Goal: Information Seeking & Learning: Check status

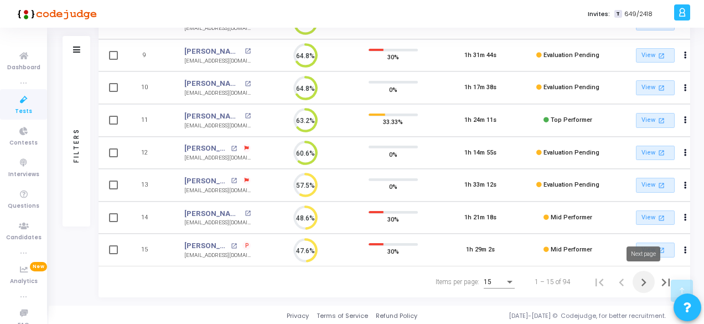
click at [641, 282] on icon "Next page" at bounding box center [644, 283] width 16 height 16
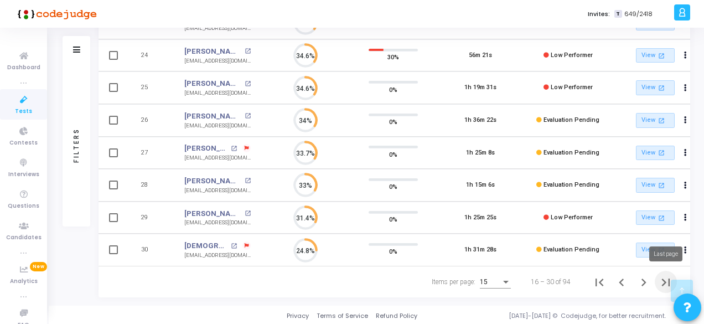
click at [662, 280] on icon "Last page" at bounding box center [666, 283] width 16 height 16
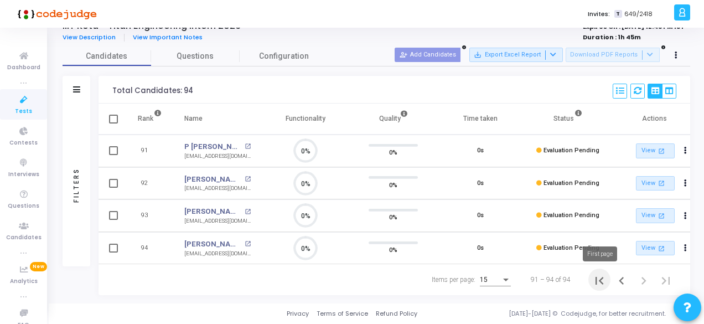
click at [604, 281] on icon "First page" at bounding box center [600, 281] width 16 height 16
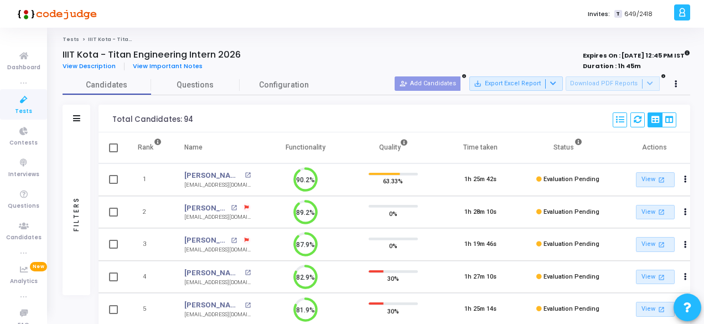
click at [19, 102] on icon at bounding box center [23, 100] width 23 height 14
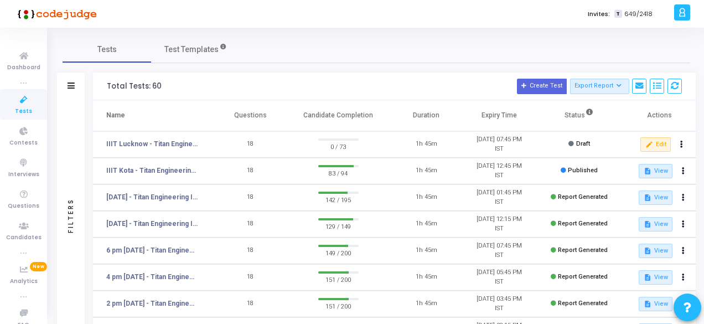
click at [346, 56] on div "Tests Test Templates" at bounding box center [377, 49] width 628 height 27
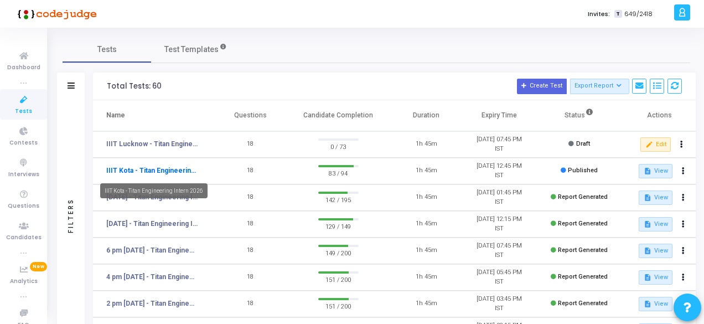
click at [175, 168] on link "IIIT Kota - Titan Engineering Intern 2026" at bounding box center [152, 171] width 92 height 10
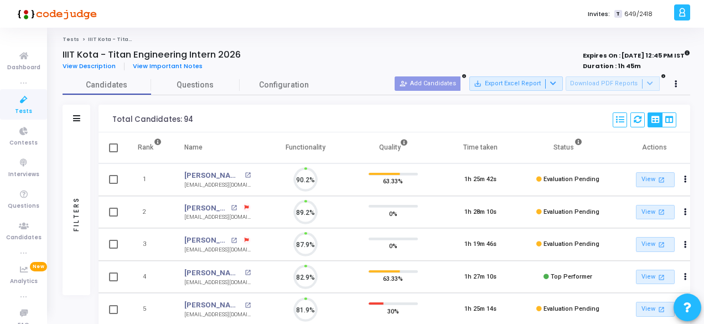
scroll to position [23, 28]
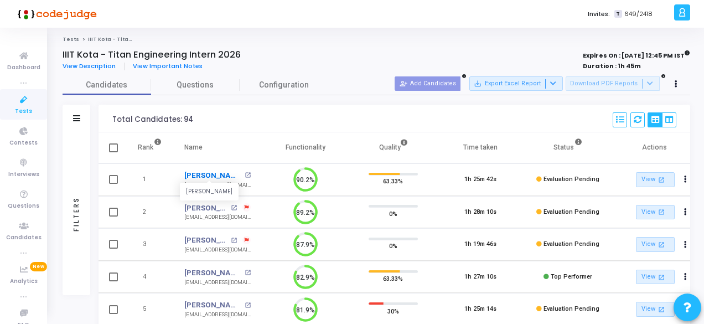
click at [202, 175] on link "[PERSON_NAME]" at bounding box center [213, 175] width 58 height 11
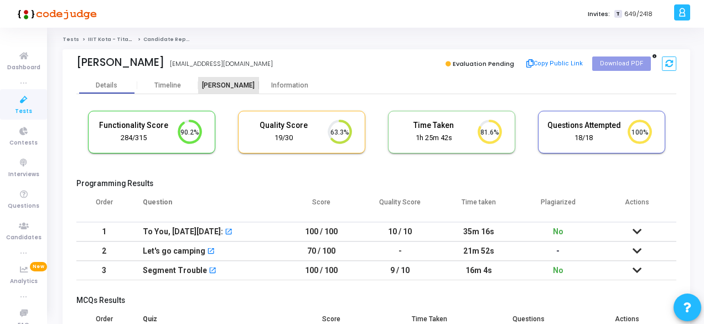
click at [226, 81] on div "Proctor" at bounding box center [228, 85] width 61 height 8
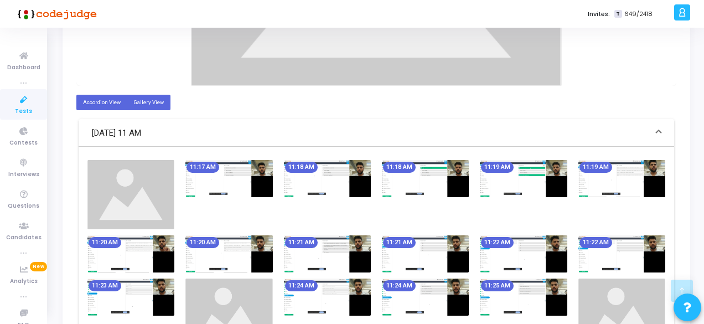
click at [153, 98] on label "Gallery View" at bounding box center [149, 102] width 44 height 15
click at [141, 99] on input "Gallery View" at bounding box center [136, 102] width 7 height 7
radio input "true"
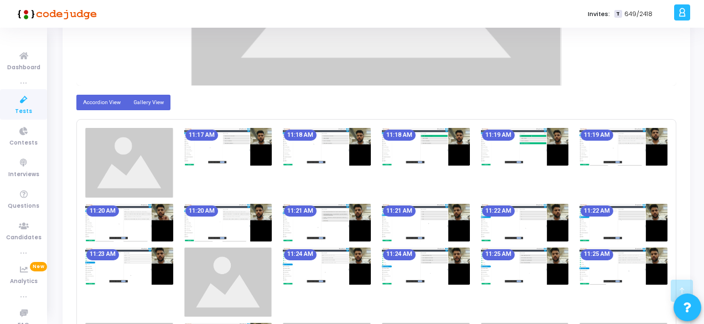
click at [101, 100] on label "Accordion View" at bounding box center [101, 102] width 51 height 15
click at [90, 100] on input "Accordion View" at bounding box center [86, 102] width 7 height 7
radio input "true"
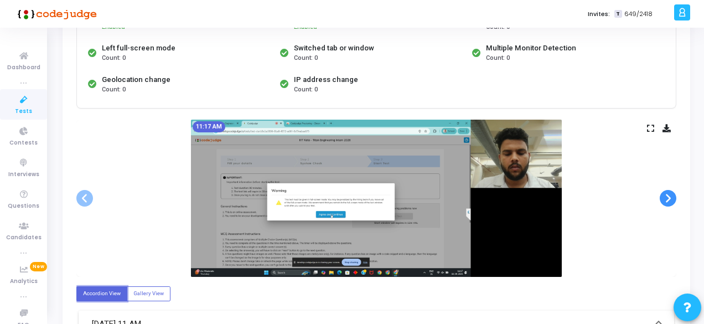
click at [668, 197] on span at bounding box center [668, 198] width 17 height 17
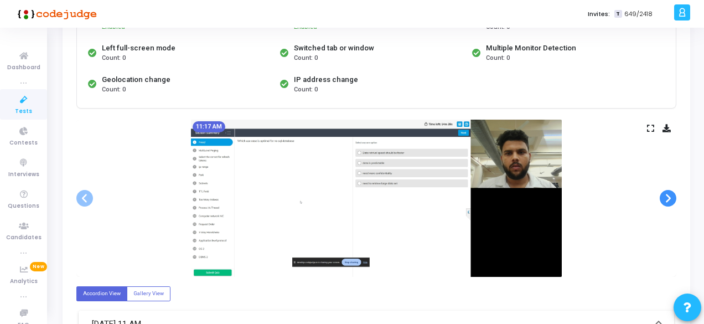
click at [668, 197] on span at bounding box center [668, 198] width 17 height 17
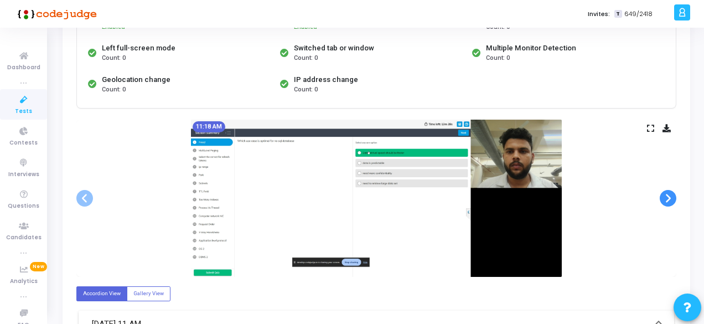
click at [668, 197] on span at bounding box center [668, 198] width 17 height 17
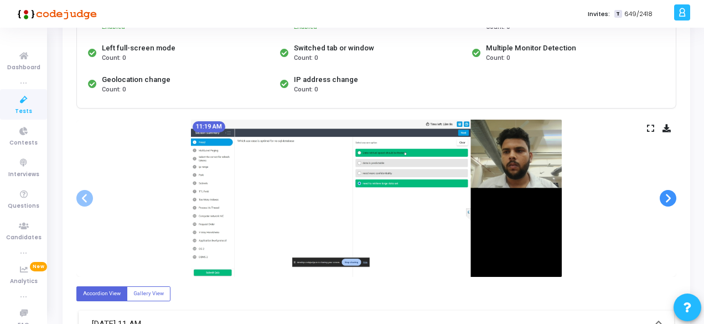
click at [668, 197] on span at bounding box center [668, 198] width 17 height 17
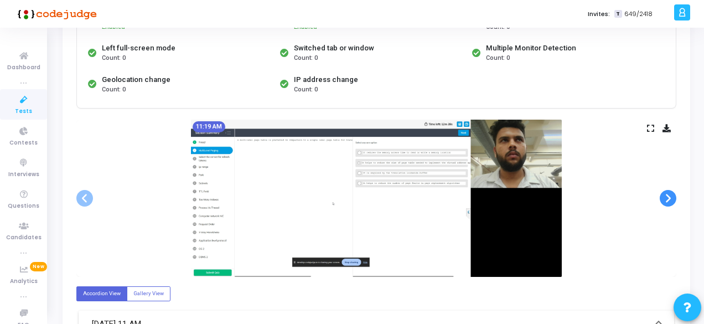
click at [668, 197] on span at bounding box center [668, 198] width 17 height 17
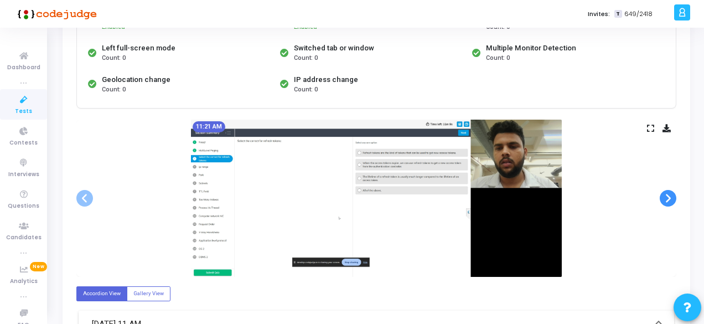
click at [668, 197] on span at bounding box center [668, 198] width 17 height 17
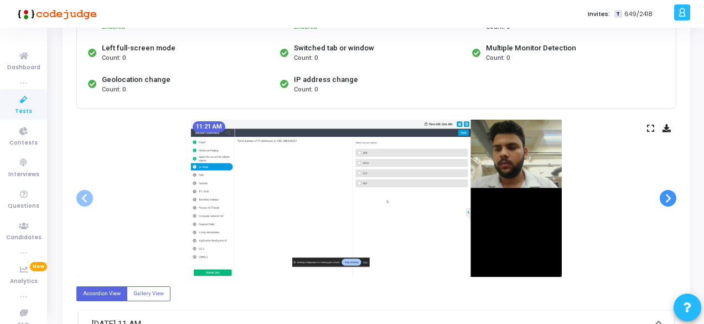
click at [668, 197] on span at bounding box center [668, 198] width 17 height 17
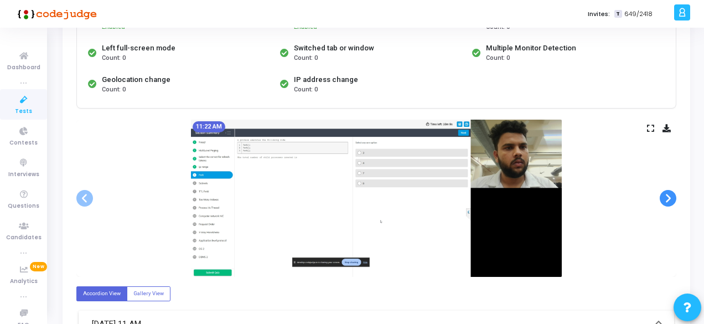
click at [668, 197] on span at bounding box center [668, 198] width 17 height 17
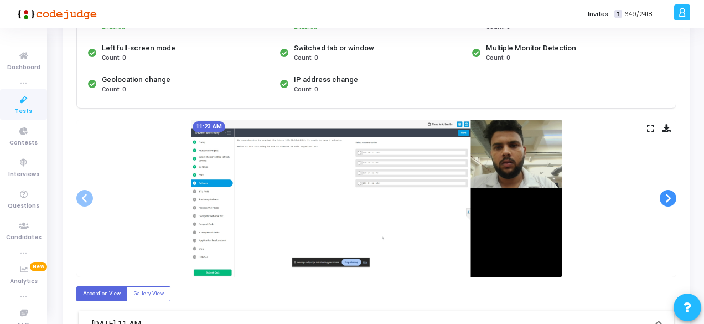
click at [668, 197] on span at bounding box center [668, 198] width 17 height 17
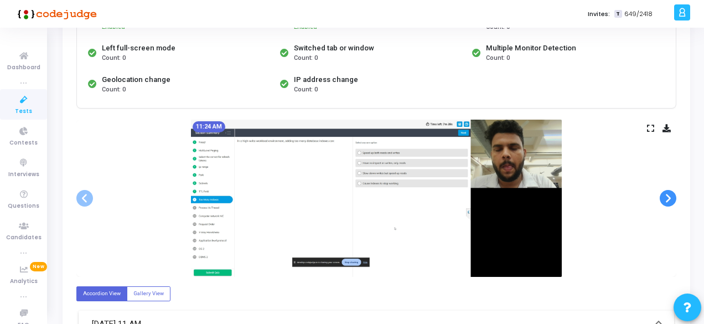
click at [668, 197] on span at bounding box center [668, 198] width 17 height 17
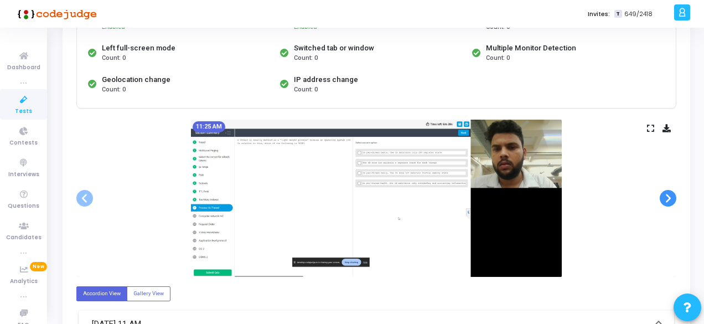
click at [668, 197] on span at bounding box center [668, 198] width 17 height 17
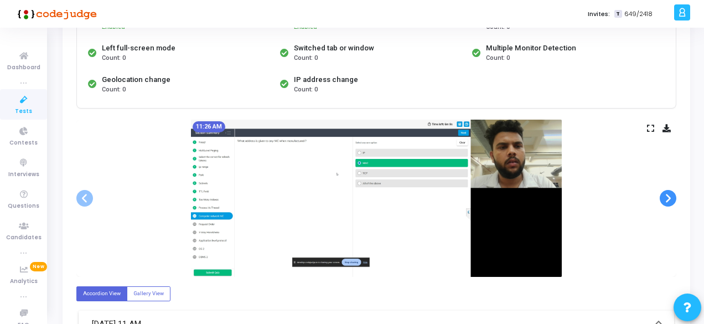
click at [668, 197] on span at bounding box center [668, 198] width 17 height 17
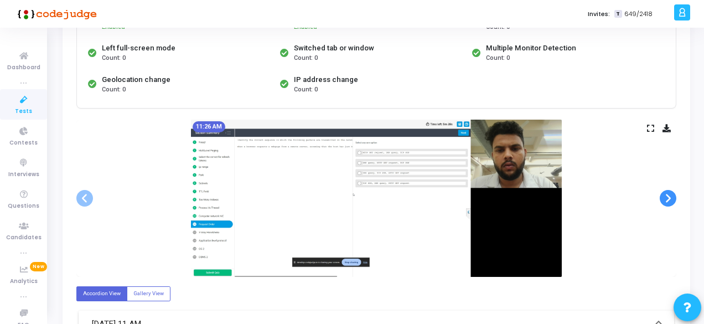
click at [668, 197] on span at bounding box center [668, 198] width 17 height 17
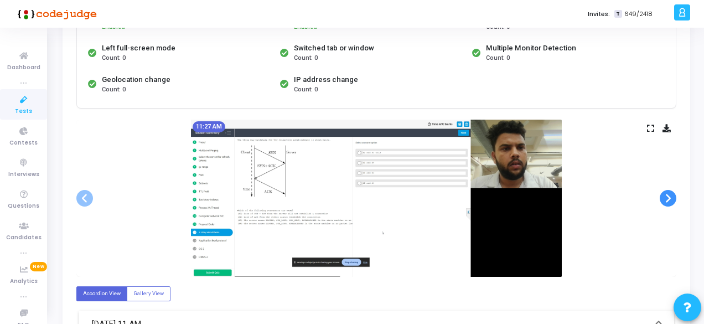
click at [668, 197] on span at bounding box center [668, 198] width 17 height 17
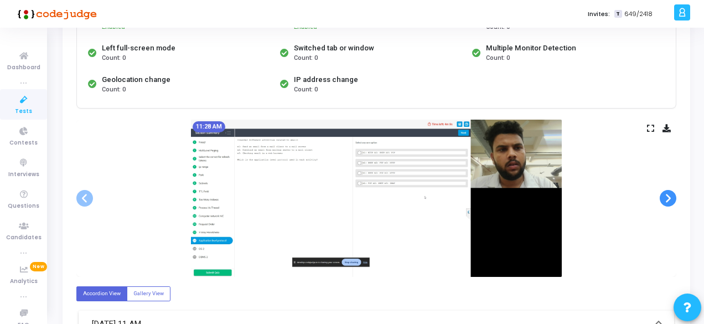
click at [668, 197] on span at bounding box center [668, 198] width 17 height 17
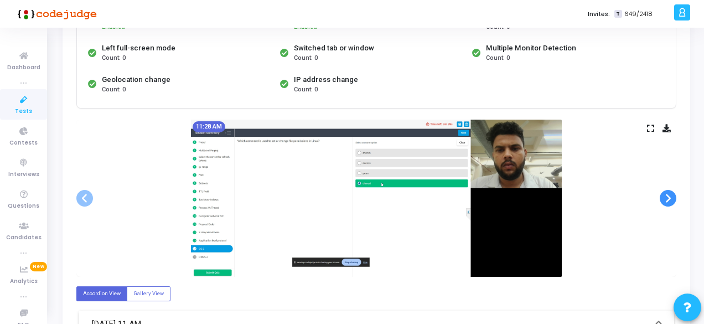
click at [668, 197] on span at bounding box center [668, 198] width 17 height 17
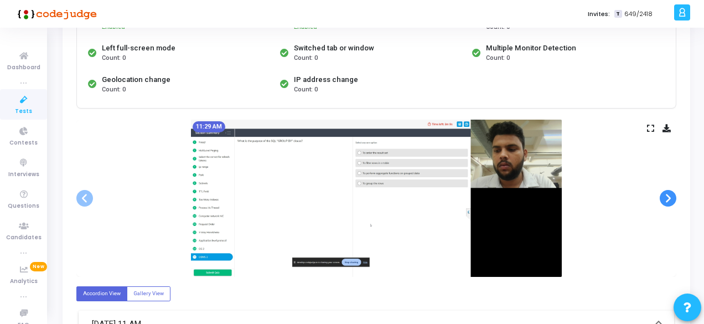
click at [668, 197] on span at bounding box center [668, 198] width 17 height 17
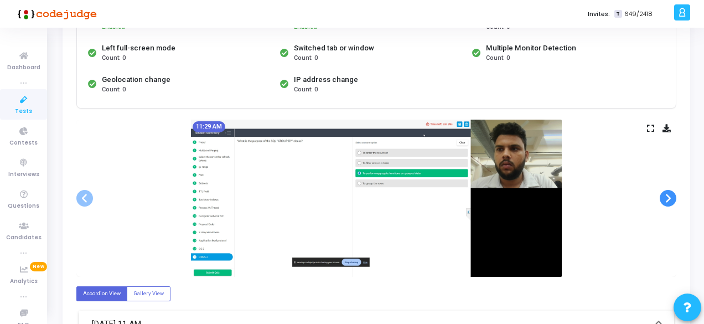
click at [668, 197] on span at bounding box center [668, 198] width 17 height 17
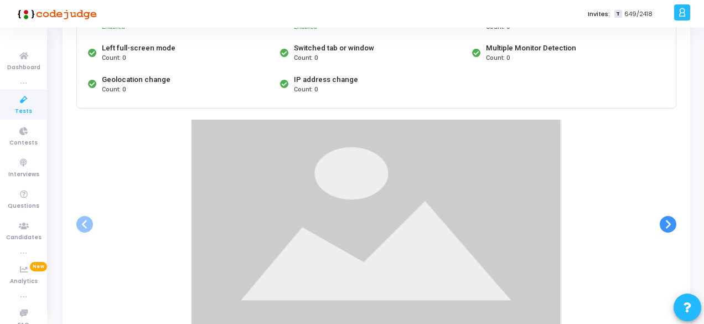
click at [668, 197] on ngb-carousel "Slide 1 of 61 11:17 AM Slide 2 of 61 11:17 AM Slide 3 of 61 11:18 AM Slide 4 of…" at bounding box center [376, 224] width 600 height 209
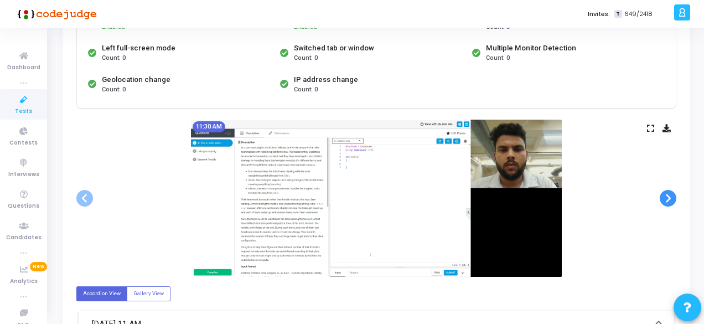
click at [668, 197] on span at bounding box center [668, 198] width 17 height 17
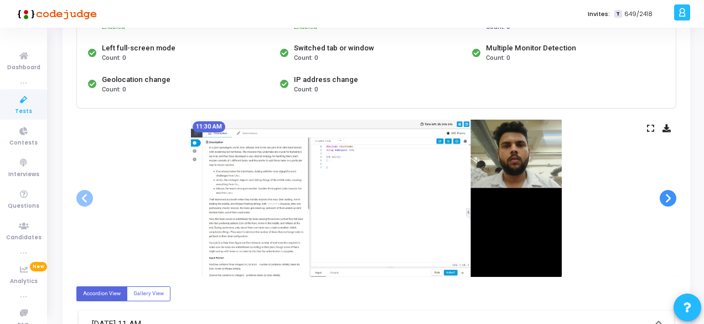
click at [668, 197] on span at bounding box center [668, 198] width 17 height 17
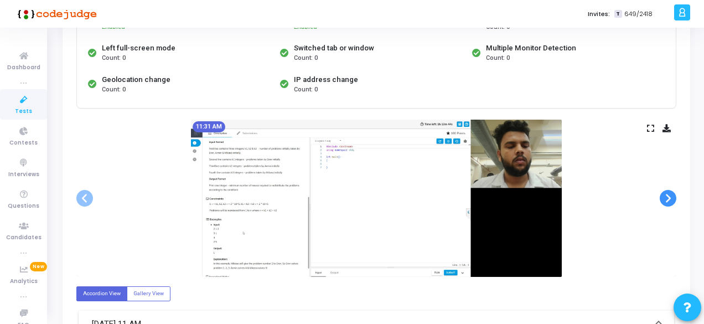
click at [668, 197] on span at bounding box center [668, 198] width 17 height 17
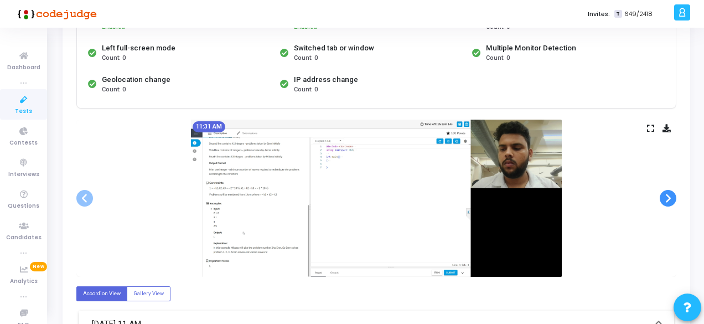
click at [668, 197] on span at bounding box center [668, 198] width 17 height 17
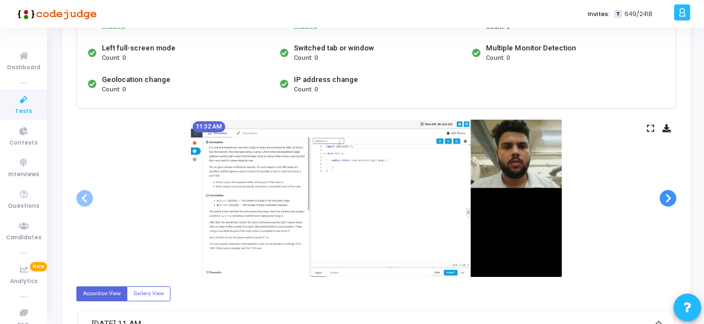
click at [668, 197] on span at bounding box center [668, 198] width 17 height 17
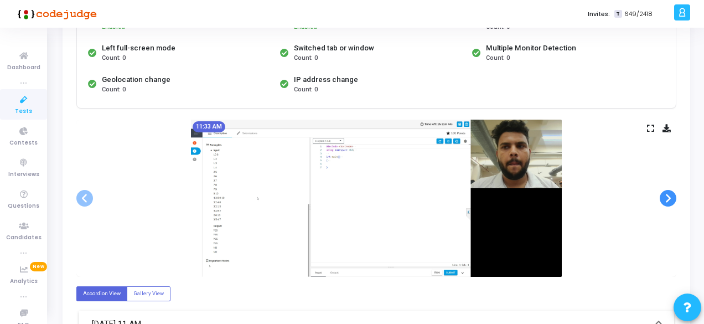
click at [668, 197] on span at bounding box center [668, 198] width 17 height 17
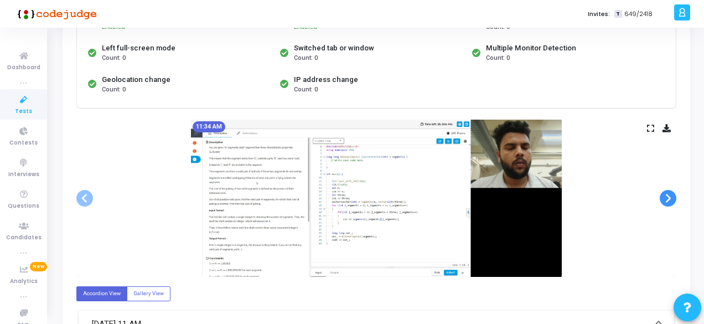
click at [668, 197] on span at bounding box center [668, 198] width 17 height 17
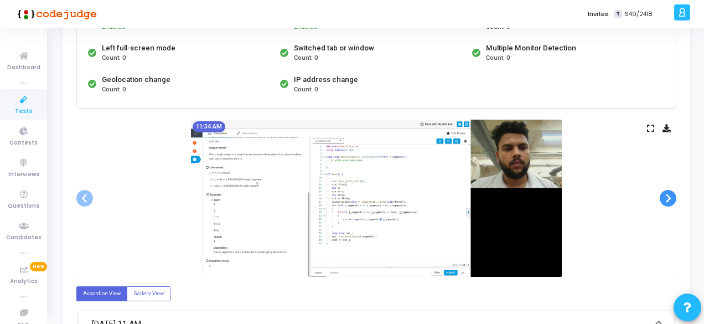
click at [668, 197] on span at bounding box center [668, 198] width 17 height 17
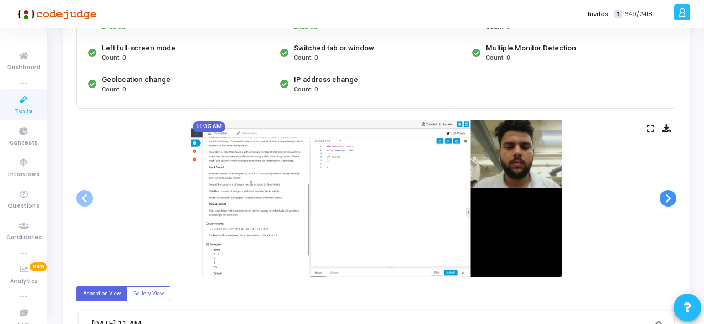
click at [668, 197] on span at bounding box center [668, 198] width 17 height 17
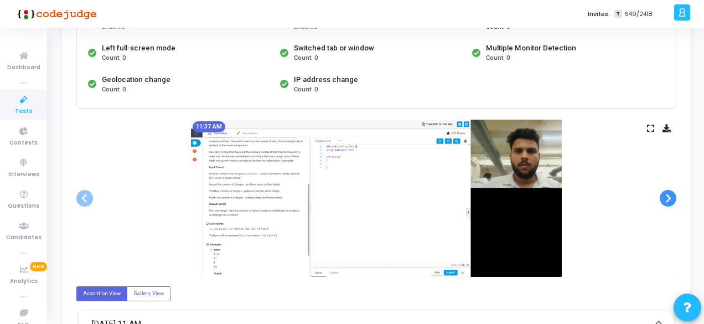
click at [668, 197] on span at bounding box center [668, 198] width 17 height 17
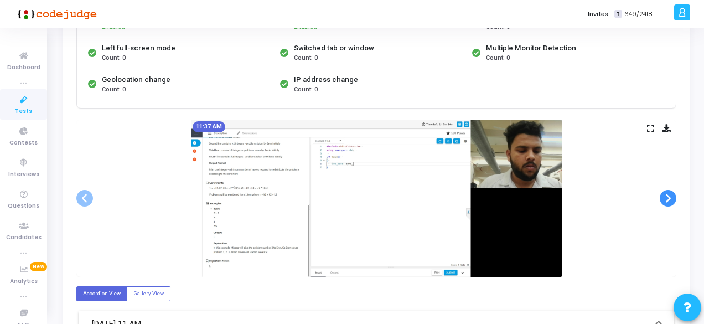
click at [668, 197] on span at bounding box center [668, 198] width 17 height 17
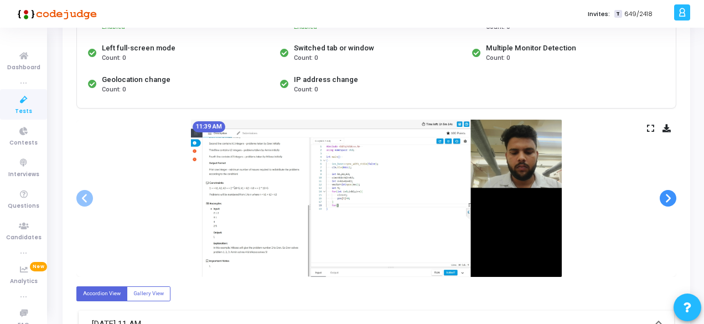
click at [668, 197] on span at bounding box center [668, 198] width 17 height 17
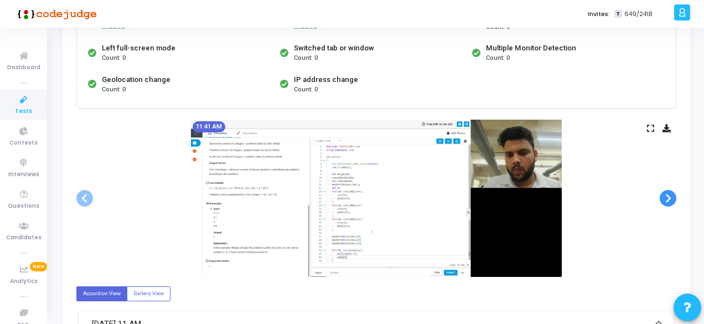
click at [668, 197] on span at bounding box center [668, 198] width 17 height 17
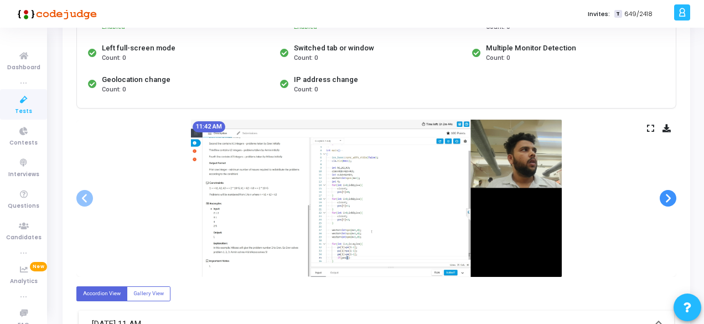
click at [668, 197] on span at bounding box center [668, 198] width 17 height 17
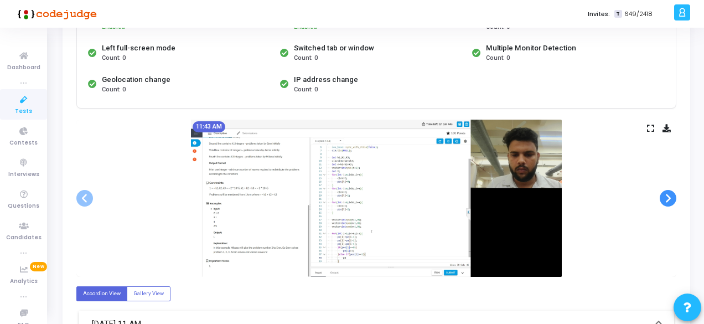
click at [668, 197] on span at bounding box center [668, 198] width 17 height 17
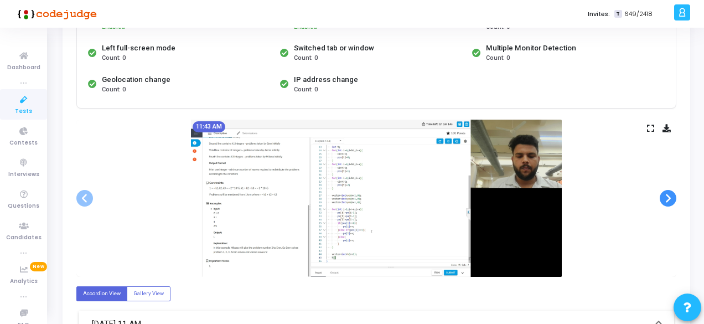
click at [668, 197] on span at bounding box center [668, 198] width 17 height 17
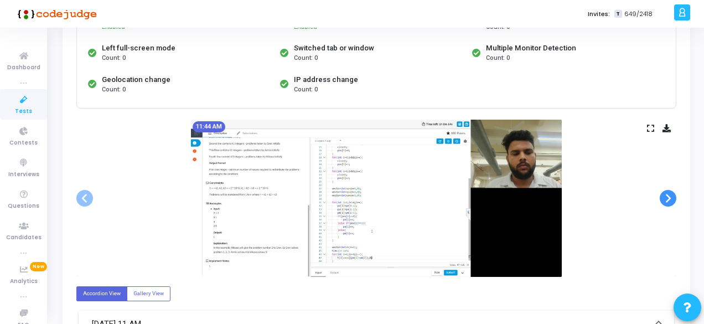
click at [668, 197] on span at bounding box center [668, 198] width 17 height 17
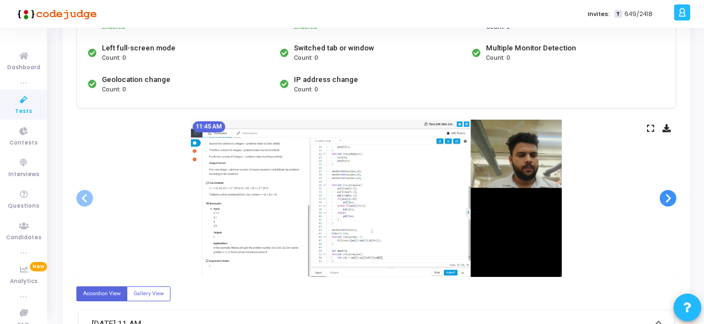
click at [668, 197] on span at bounding box center [668, 198] width 17 height 17
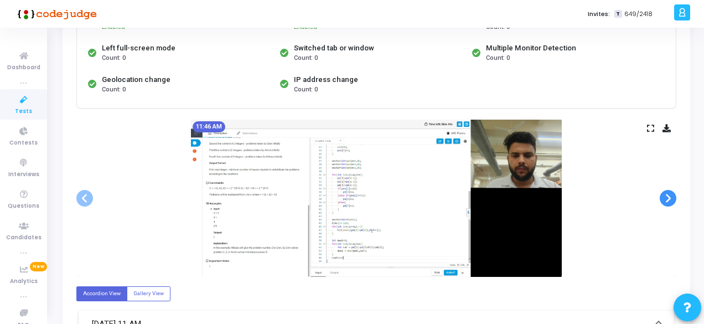
click at [668, 197] on span at bounding box center [668, 198] width 17 height 17
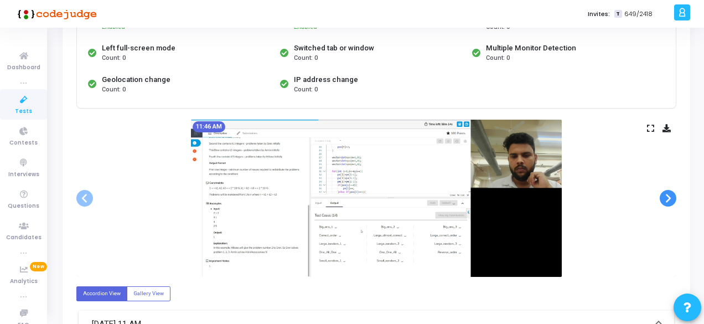
click at [668, 197] on span at bounding box center [668, 198] width 17 height 17
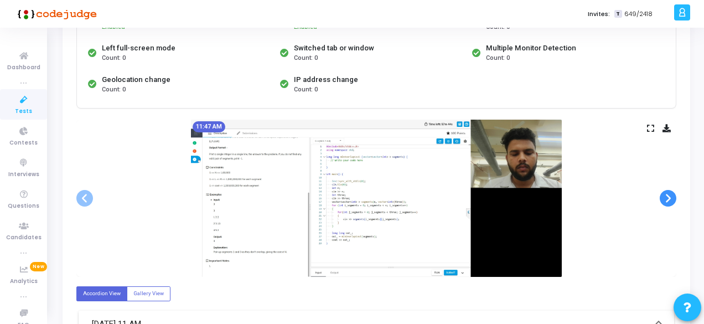
click at [668, 197] on span at bounding box center [668, 198] width 17 height 17
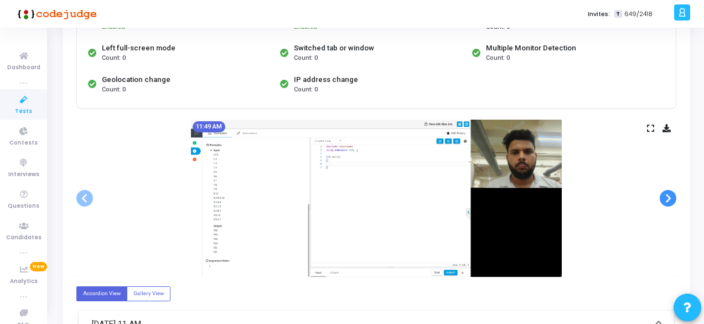
click at [668, 197] on span at bounding box center [668, 198] width 17 height 17
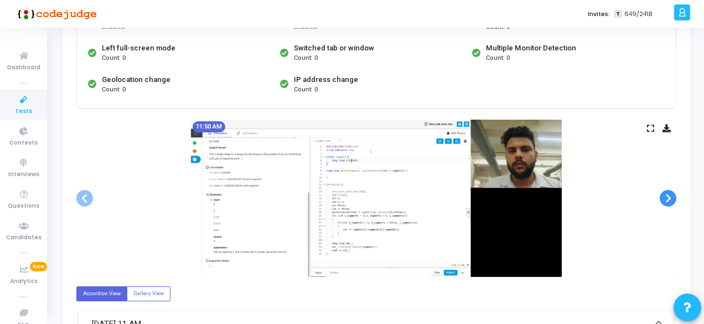
click at [668, 197] on span at bounding box center [668, 198] width 17 height 17
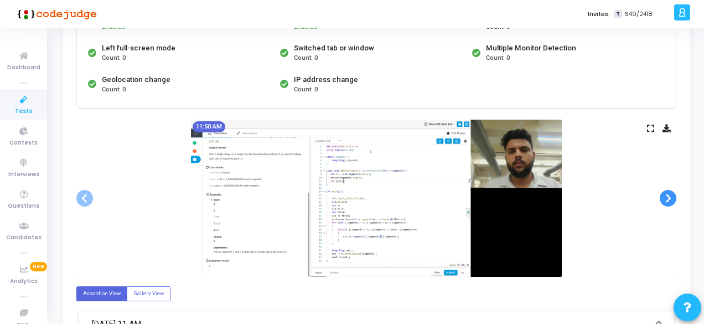
click at [668, 197] on span at bounding box center [668, 198] width 17 height 17
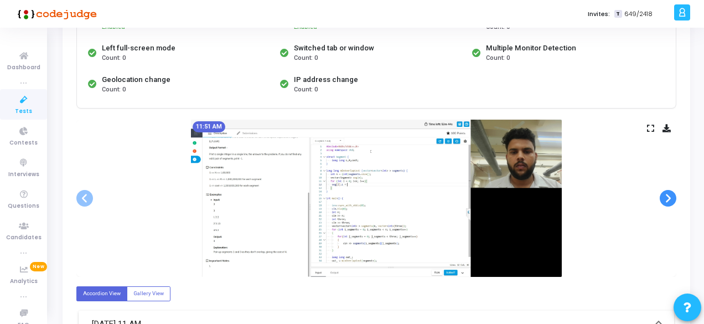
click at [668, 197] on span at bounding box center [668, 198] width 17 height 17
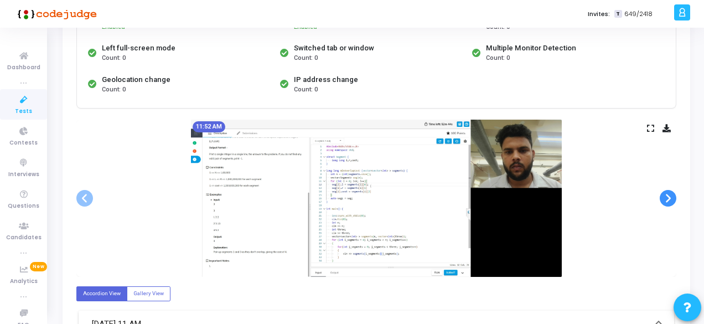
click at [668, 197] on span at bounding box center [668, 198] width 17 height 17
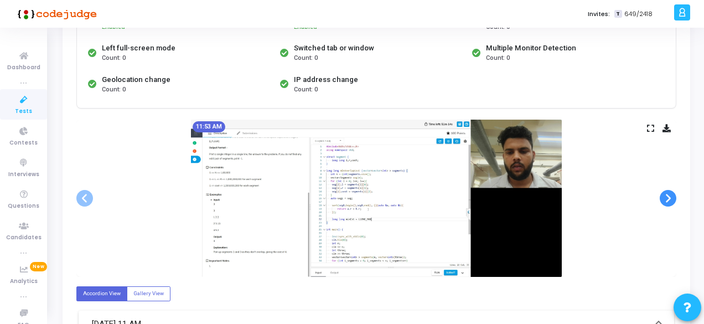
click at [668, 197] on span at bounding box center [668, 198] width 17 height 17
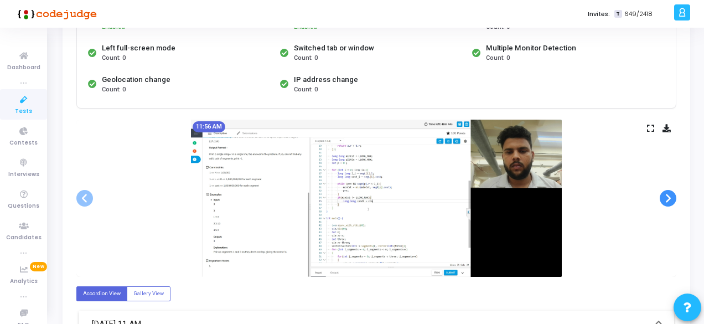
click at [668, 197] on span at bounding box center [668, 198] width 17 height 17
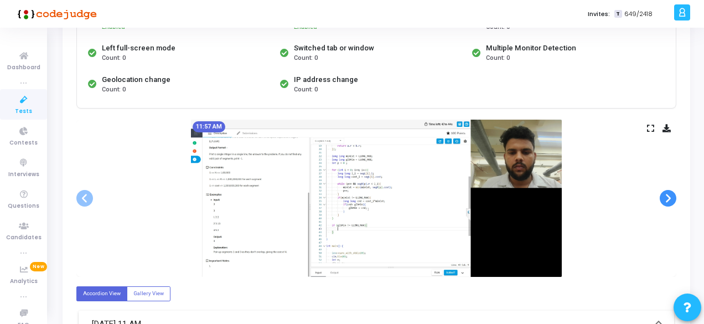
click at [668, 197] on span at bounding box center [668, 198] width 17 height 17
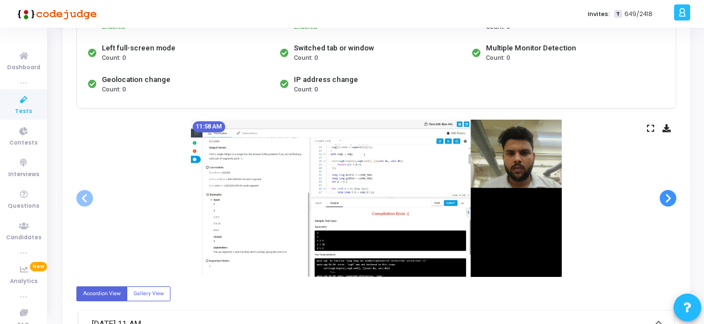
click at [668, 197] on span at bounding box center [668, 198] width 17 height 17
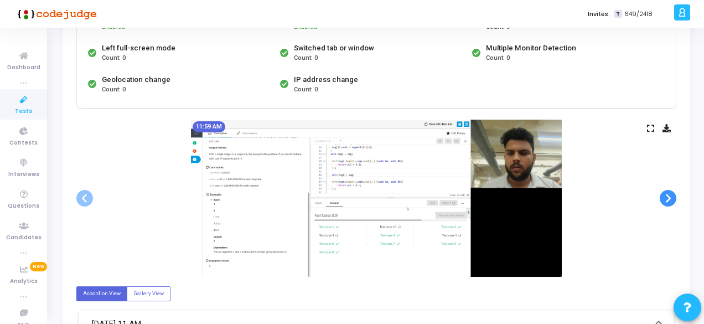
click at [668, 197] on span at bounding box center [668, 198] width 17 height 17
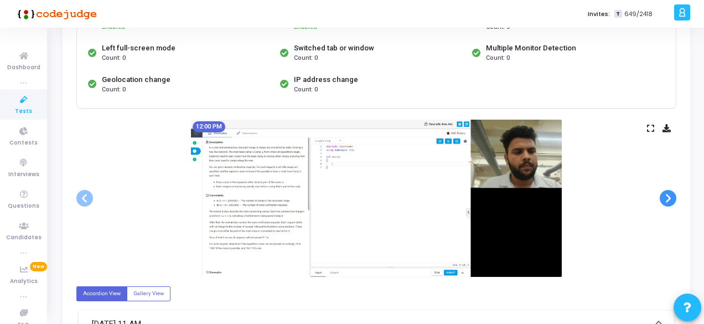
click at [668, 197] on span at bounding box center [668, 198] width 17 height 17
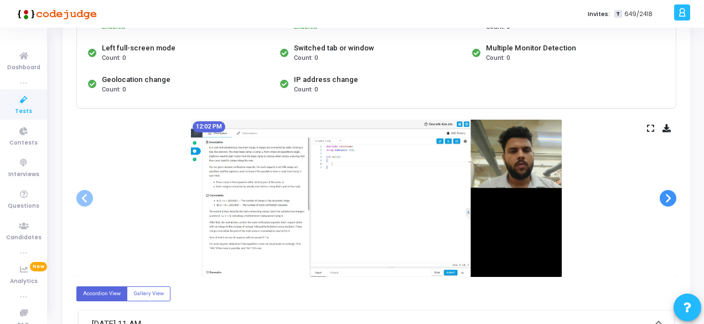
click at [668, 197] on span at bounding box center [668, 198] width 17 height 17
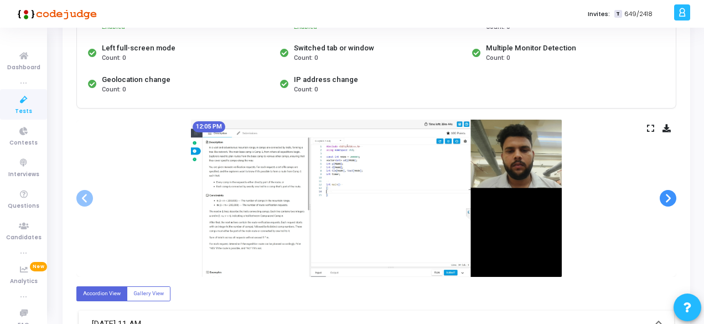
click at [668, 197] on span at bounding box center [668, 198] width 17 height 17
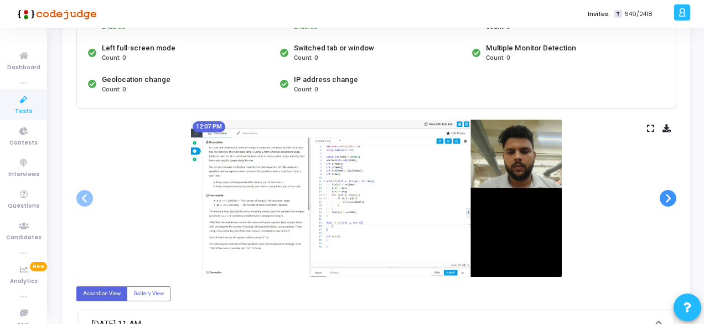
click at [668, 197] on span at bounding box center [668, 198] width 17 height 17
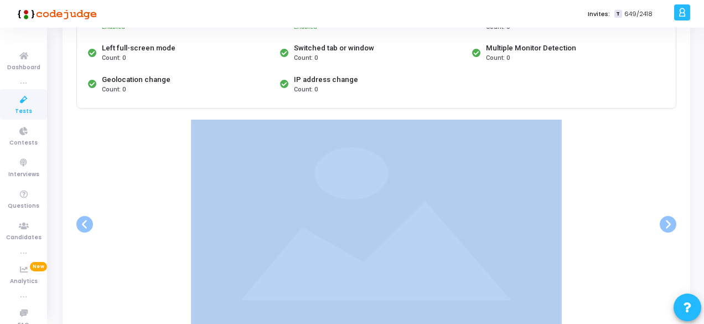
click at [668, 197] on div at bounding box center [376, 224] width 600 height 209
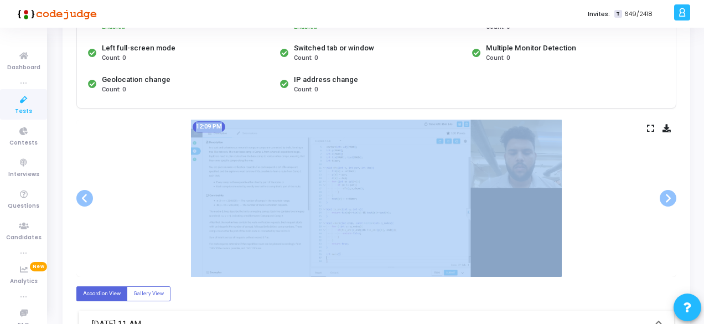
click at [137, 122] on div "12:09 PM" at bounding box center [376, 198] width 600 height 157
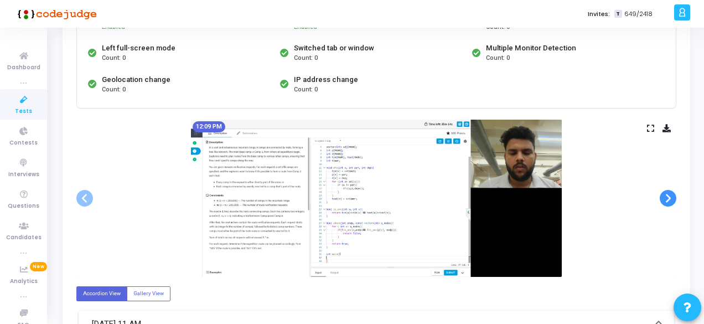
click at [666, 199] on span at bounding box center [668, 198] width 17 height 17
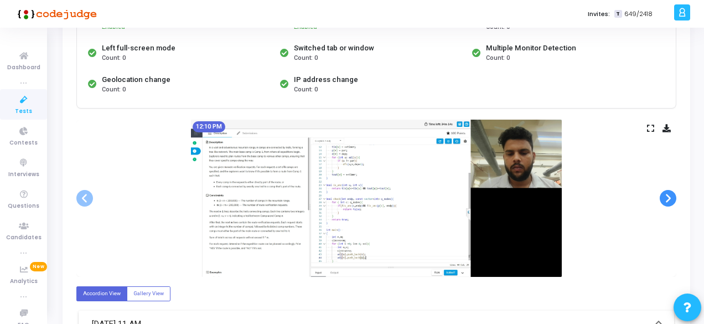
click at [666, 199] on span at bounding box center [668, 198] width 17 height 17
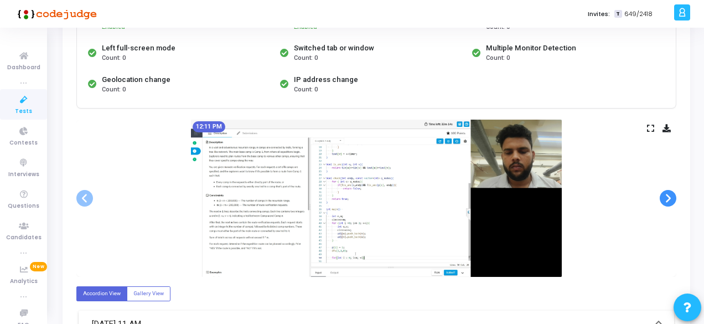
click at [666, 199] on span at bounding box center [668, 198] width 17 height 17
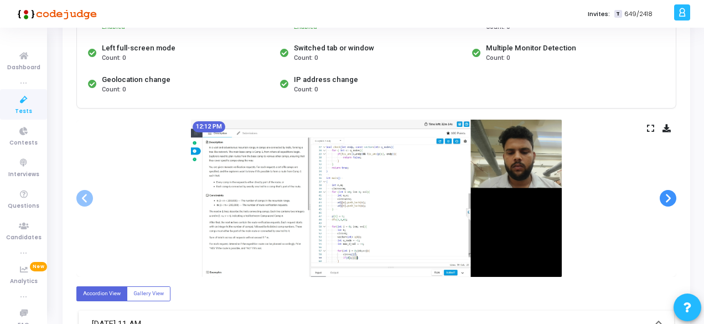
click at [666, 199] on span at bounding box center [668, 198] width 17 height 17
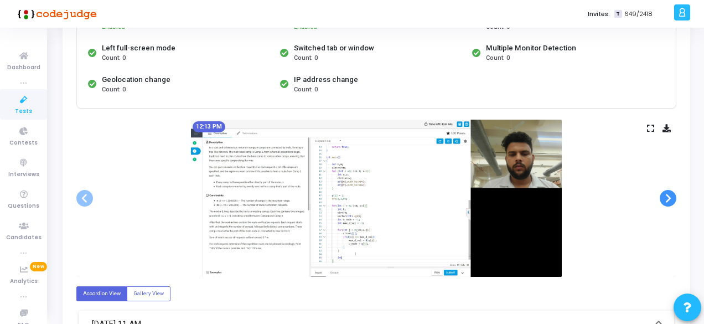
click at [666, 199] on span at bounding box center [668, 198] width 17 height 17
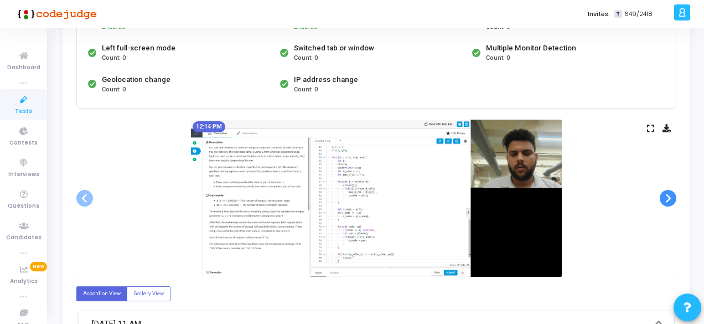
click at [666, 199] on span at bounding box center [668, 198] width 17 height 17
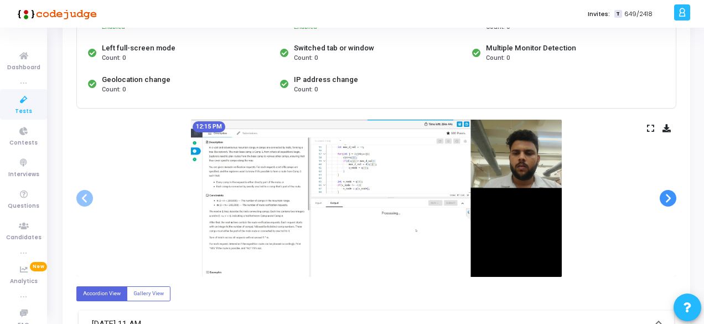
click at [666, 199] on span at bounding box center [668, 198] width 17 height 17
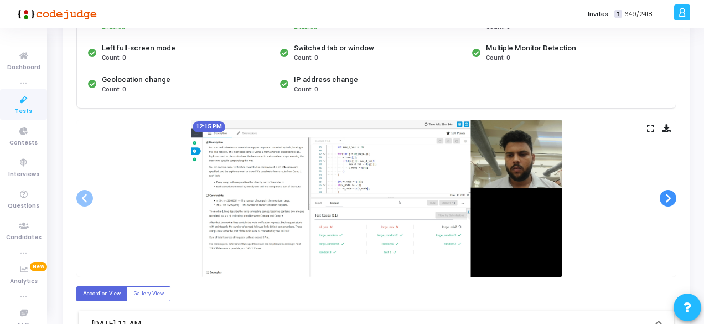
click at [666, 199] on span at bounding box center [668, 198] width 17 height 17
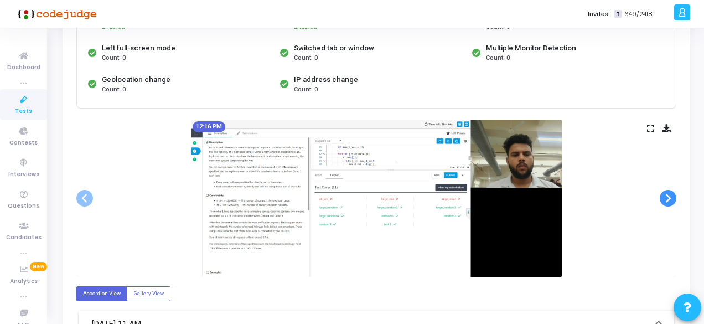
click at [666, 199] on span at bounding box center [668, 198] width 17 height 17
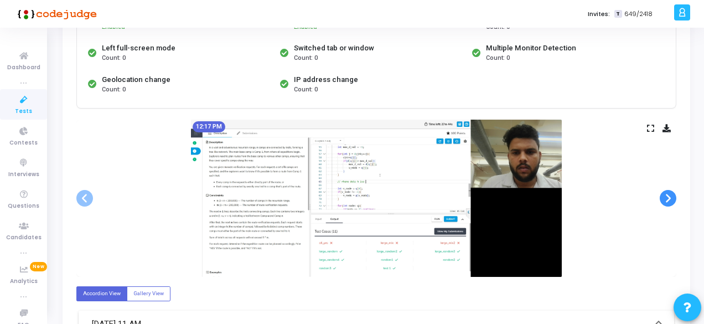
click at [666, 199] on span at bounding box center [668, 198] width 17 height 17
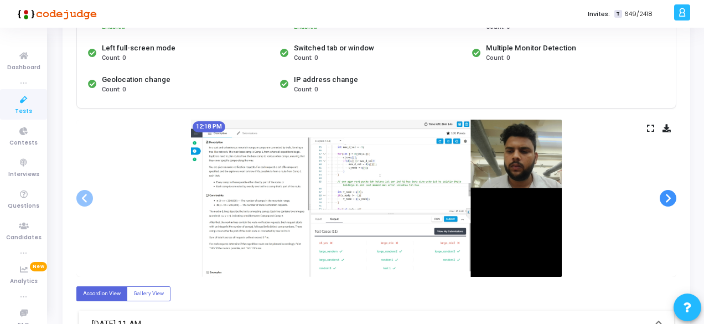
click at [666, 199] on span at bounding box center [668, 198] width 17 height 17
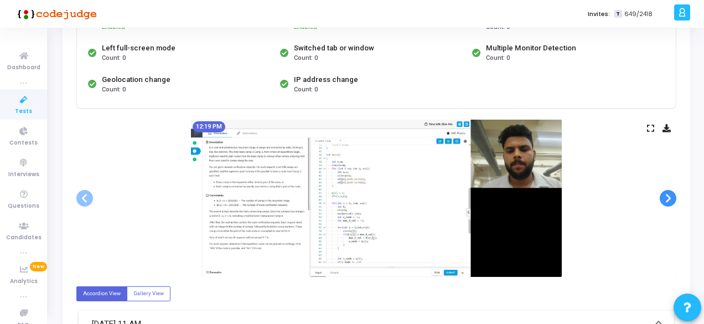
click at [666, 199] on span at bounding box center [668, 198] width 17 height 17
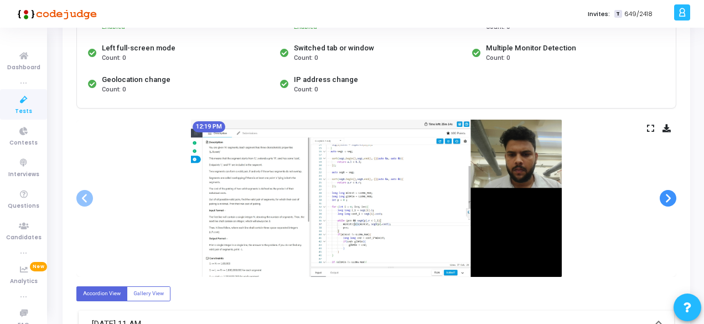
click at [666, 199] on span at bounding box center [668, 198] width 17 height 17
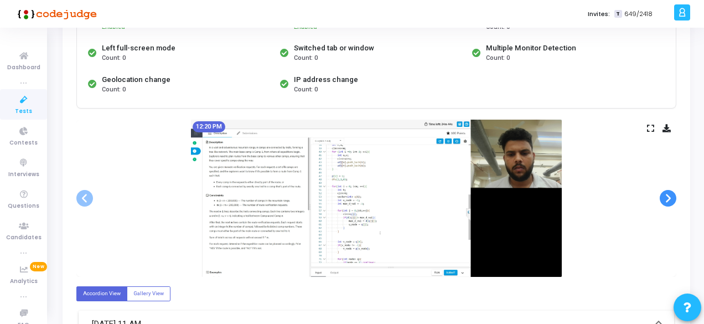
click at [666, 199] on span at bounding box center [668, 198] width 17 height 17
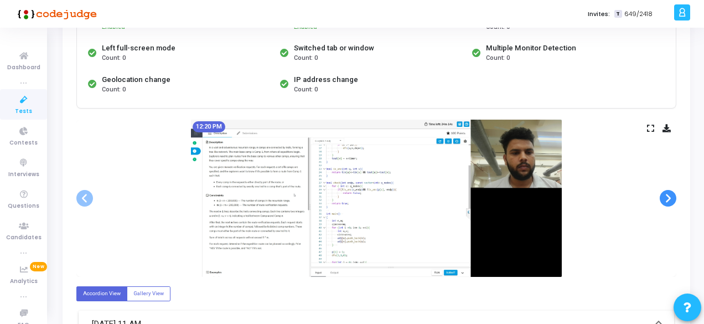
click at [666, 199] on span at bounding box center [668, 198] width 17 height 17
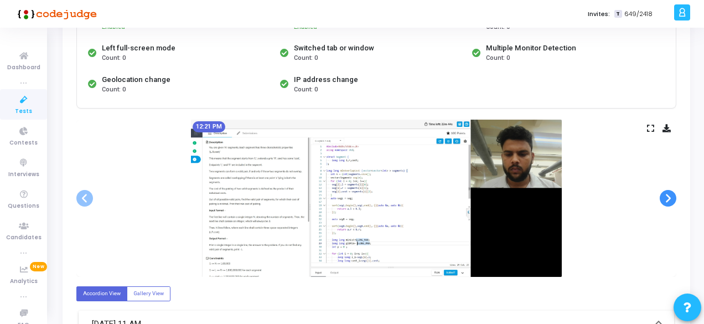
click at [666, 199] on span at bounding box center [668, 198] width 17 height 17
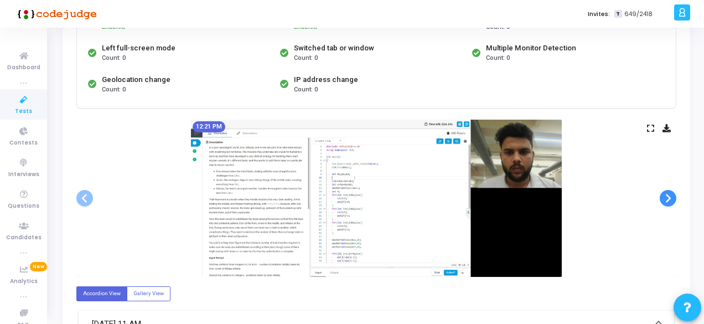
click at [666, 199] on span at bounding box center [668, 198] width 17 height 17
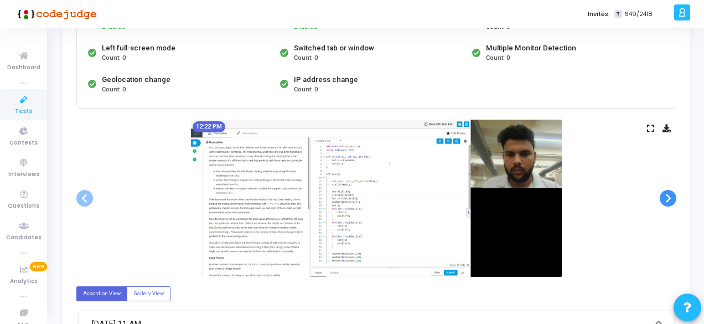
click at [666, 199] on span at bounding box center [668, 198] width 17 height 17
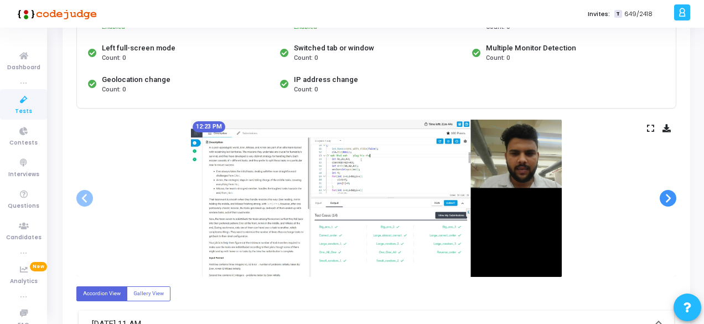
click at [666, 199] on span at bounding box center [668, 198] width 17 height 17
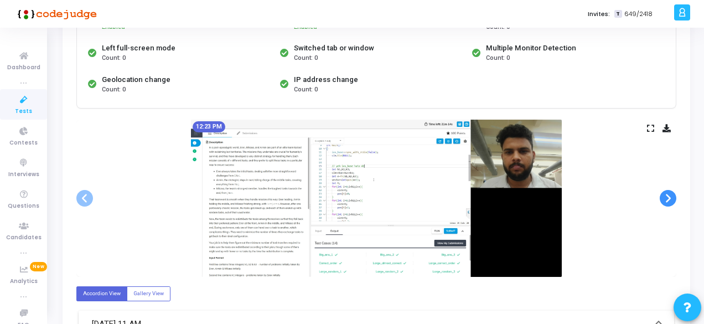
click at [666, 199] on span at bounding box center [668, 198] width 17 height 17
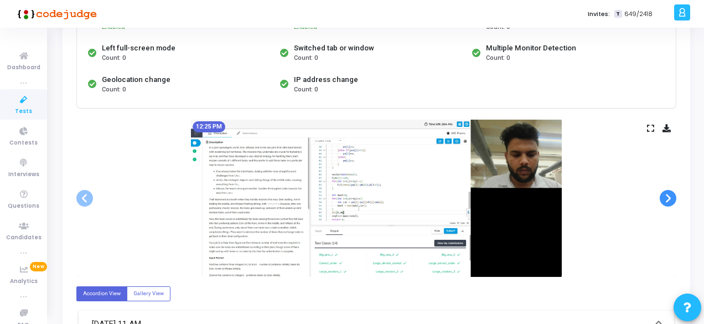
click at [666, 199] on span at bounding box center [668, 198] width 17 height 17
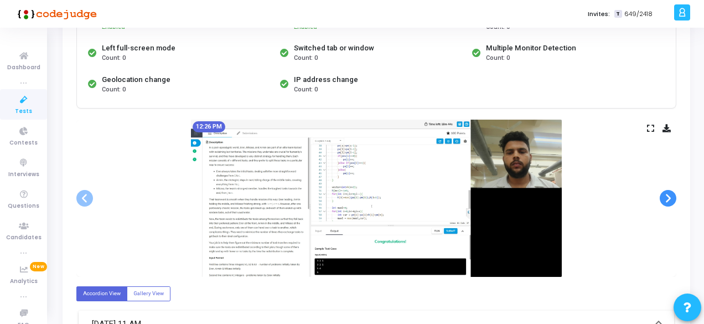
click at [666, 199] on span at bounding box center [668, 198] width 17 height 17
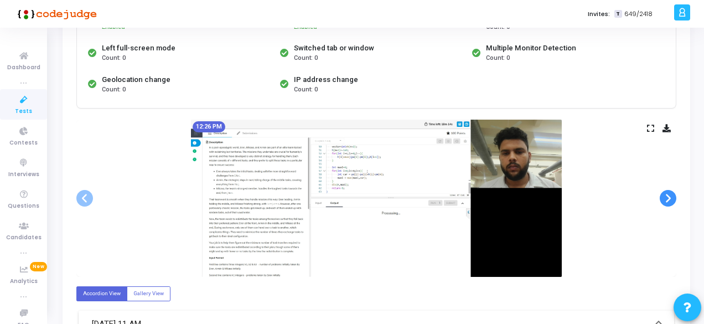
click at [666, 199] on span at bounding box center [668, 198] width 17 height 17
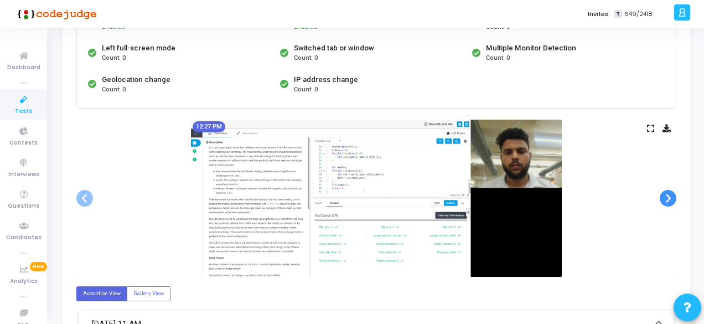
click at [666, 199] on span at bounding box center [668, 198] width 17 height 17
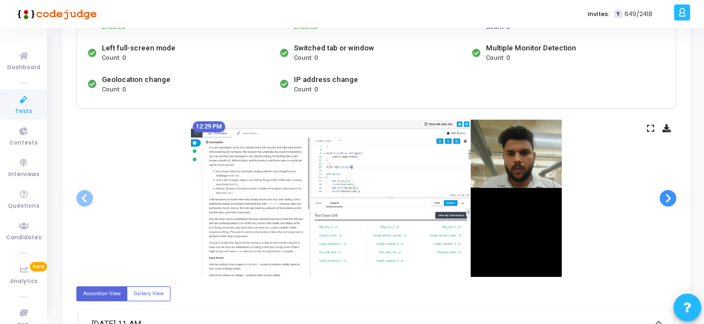
click at [666, 199] on span at bounding box center [668, 198] width 17 height 17
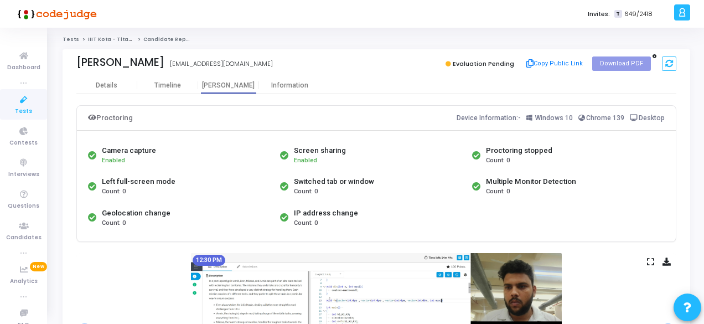
click at [12, 102] on icon at bounding box center [23, 100] width 23 height 14
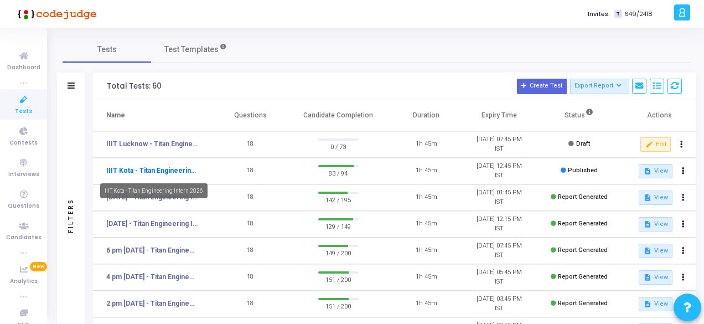
click at [151, 172] on link "IIIT Kota - Titan Engineering Intern 2026" at bounding box center [152, 171] width 92 height 10
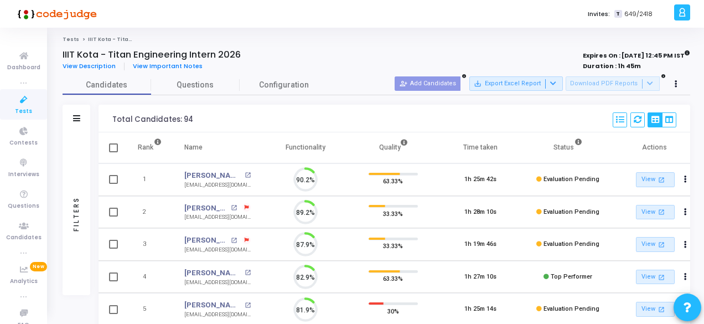
scroll to position [23, 28]
